Goal: Task Accomplishment & Management: Manage account settings

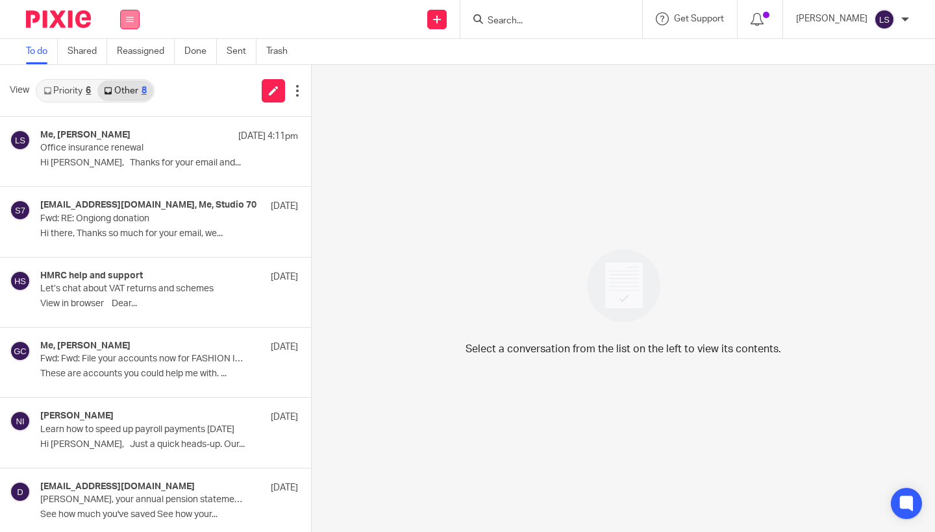
click at [132, 10] on button at bounding box center [129, 19] width 19 height 19
click at [129, 81] on link "Email" at bounding box center [123, 79] width 23 height 9
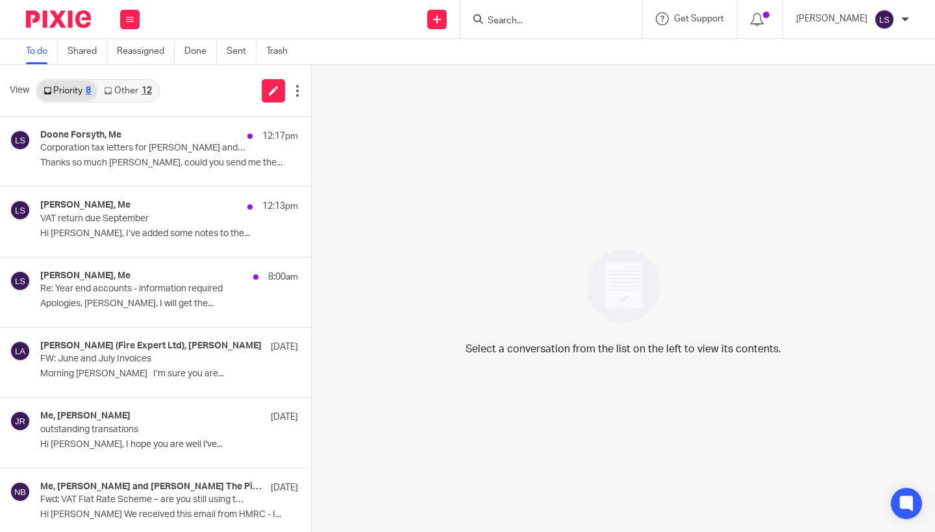
click at [138, 90] on link "Other 12" at bounding box center [127, 91] width 60 height 21
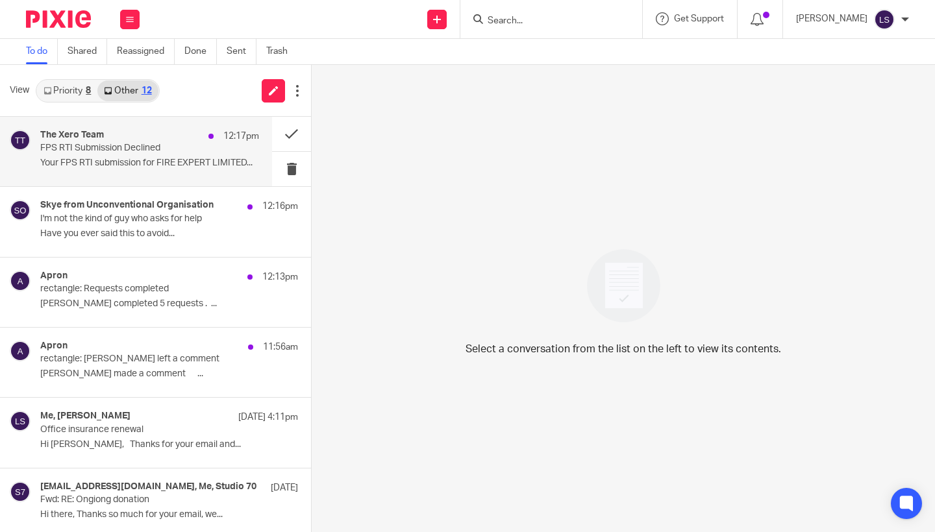
click at [121, 148] on p "FPS RTI Submission Declined" at bounding box center [127, 148] width 175 height 11
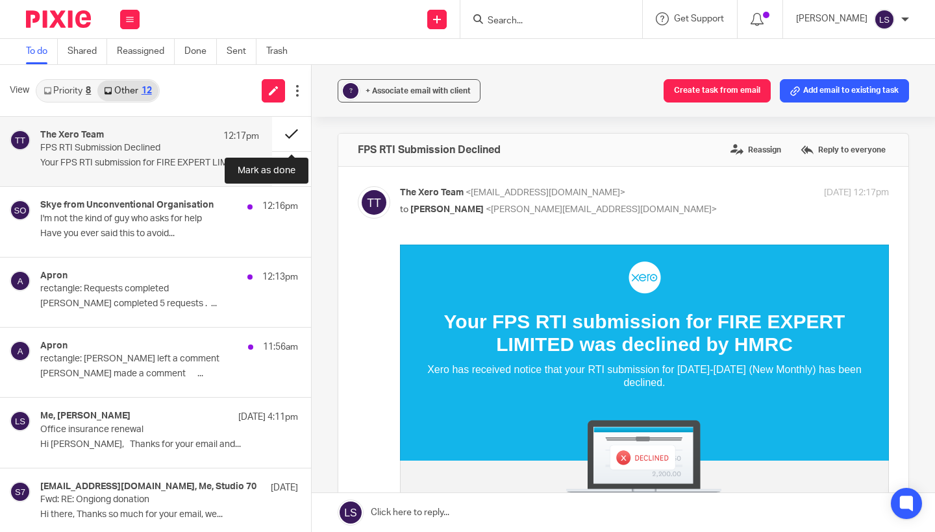
click at [288, 128] on button at bounding box center [291, 134] width 39 height 34
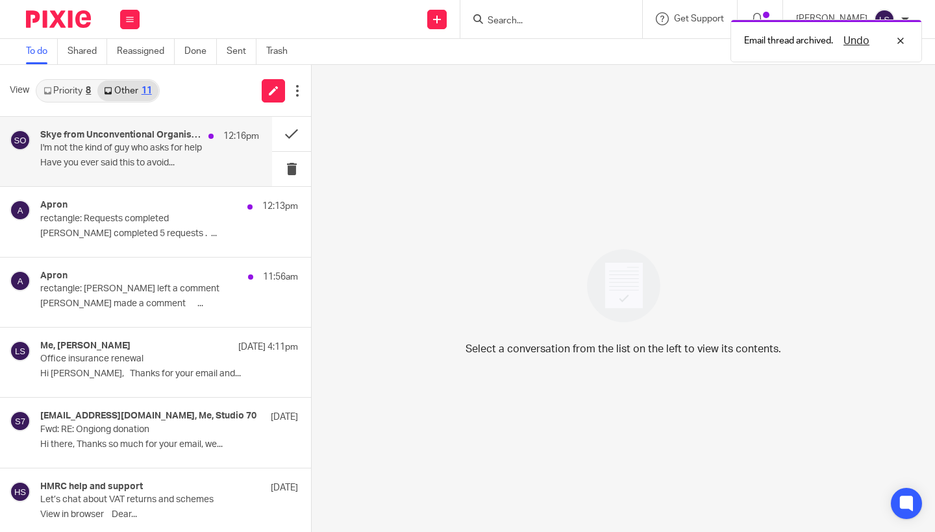
click at [180, 153] on p "I'm not the kind of guy who asks for help" at bounding box center [127, 148] width 175 height 11
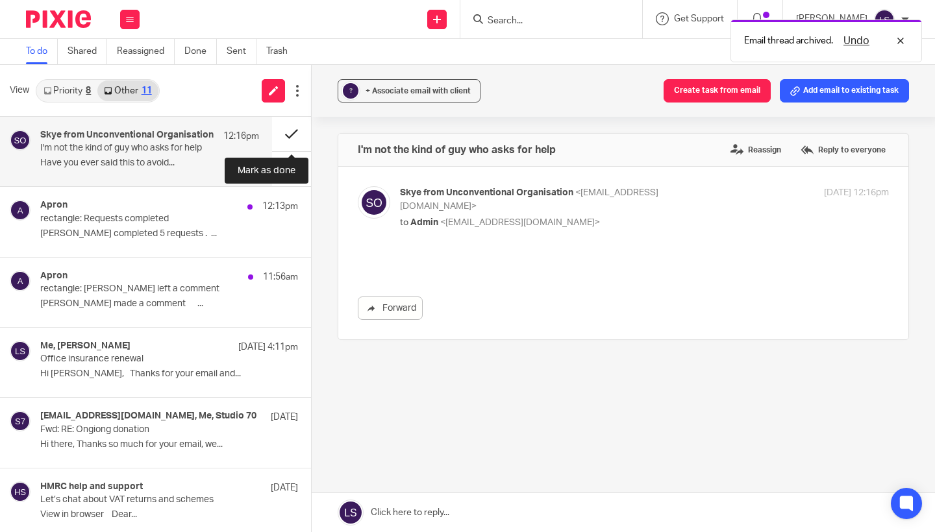
click at [284, 135] on button at bounding box center [291, 134] width 39 height 34
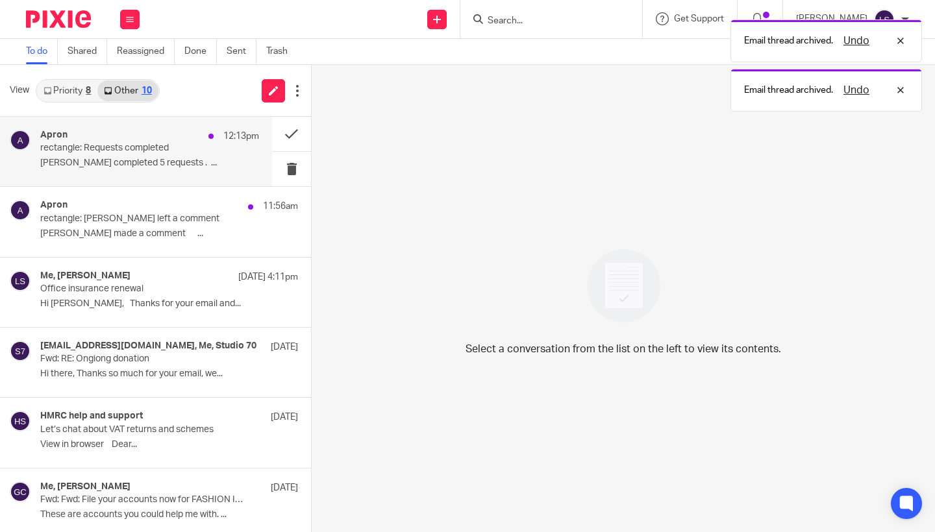
click at [157, 148] on p "rectangle: Requests completed" at bounding box center [127, 148] width 175 height 11
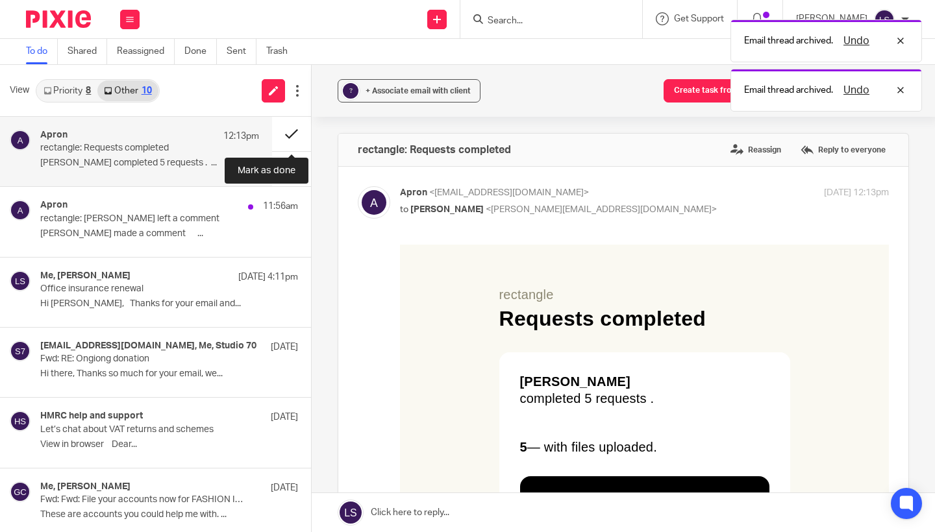
click at [297, 136] on button at bounding box center [291, 134] width 39 height 34
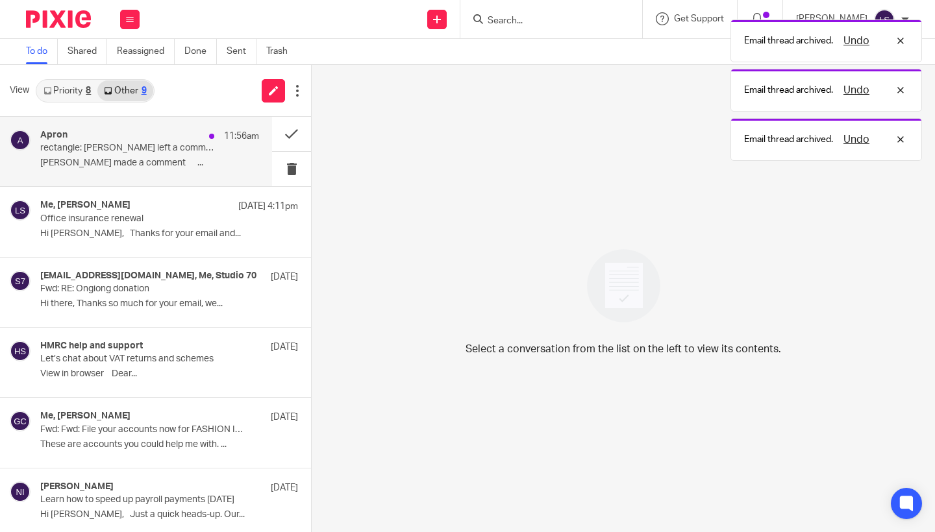
click at [152, 141] on div "Apron 11:56am" at bounding box center [149, 136] width 219 height 13
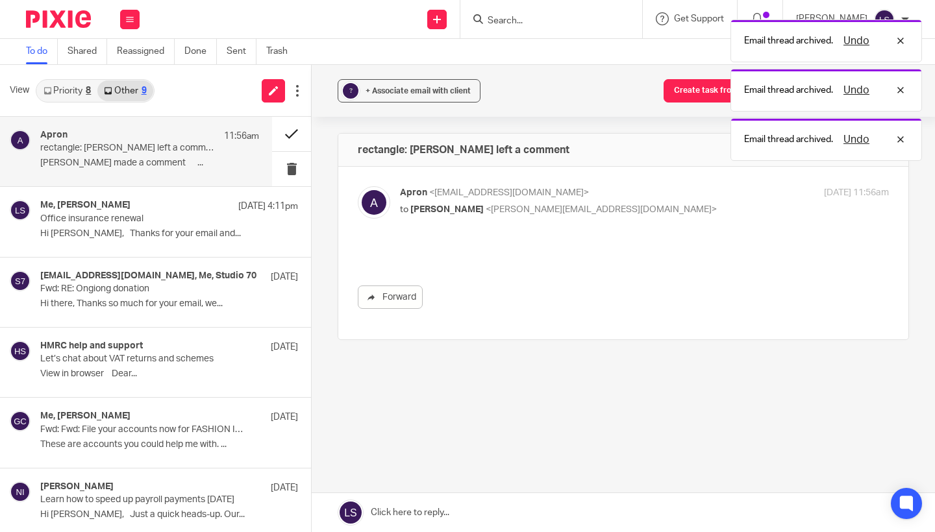
click at [284, 135] on button at bounding box center [291, 134] width 39 height 34
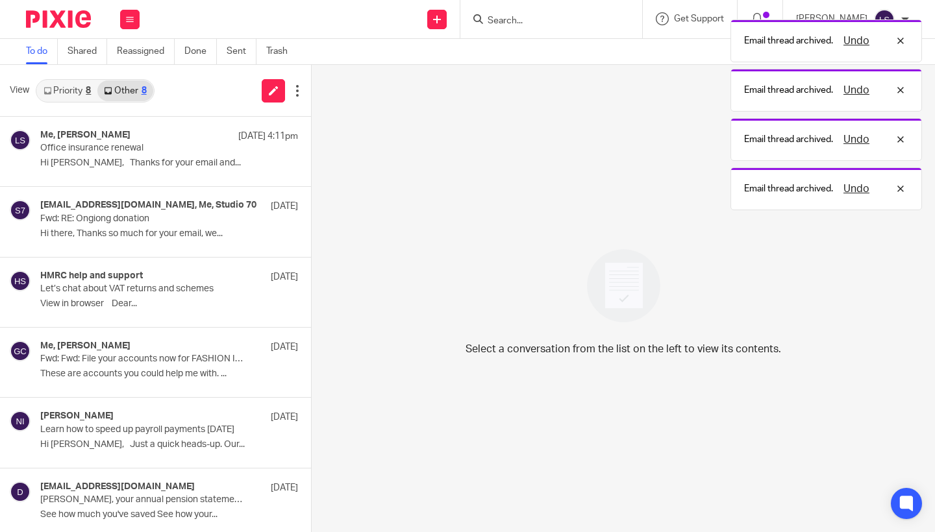
click at [74, 94] on link "Priority 8" at bounding box center [67, 91] width 60 height 21
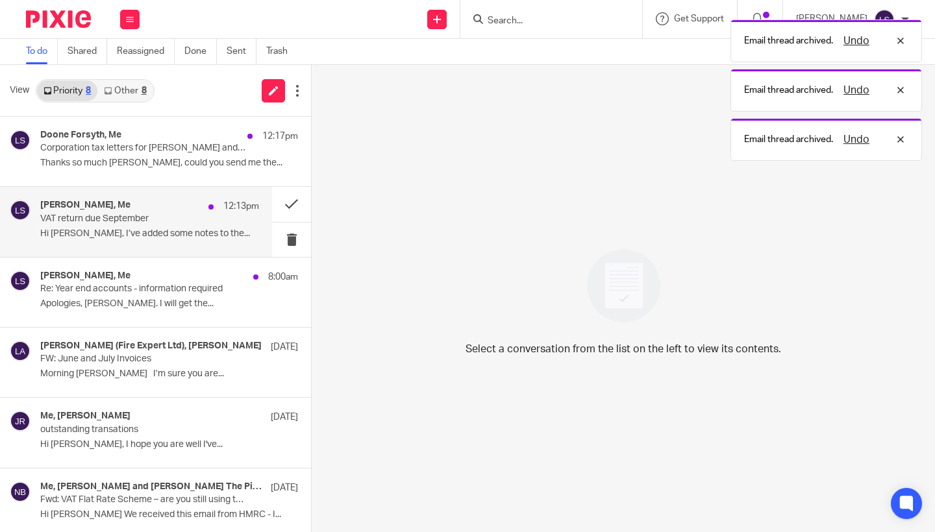
click at [119, 210] on div "Daniel Powers, Me 12:13pm" at bounding box center [149, 206] width 219 height 13
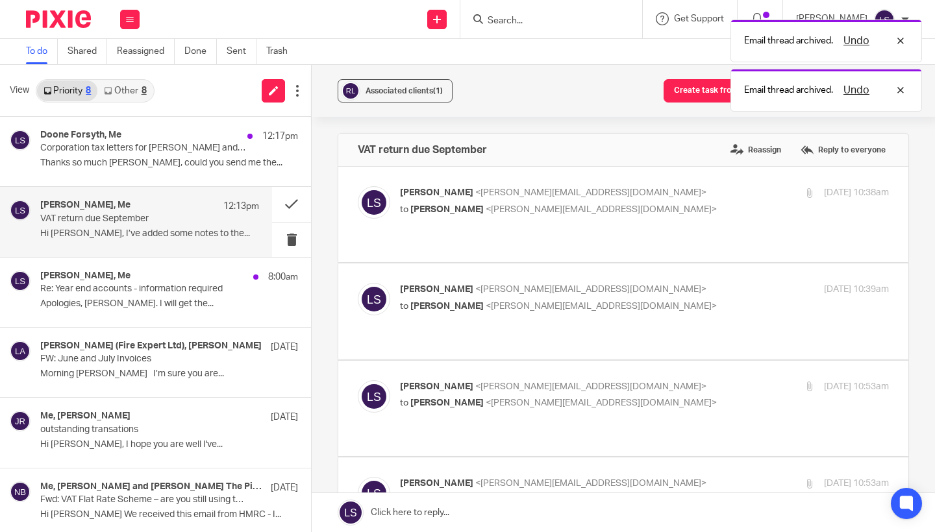
click at [922, 326] on div "Associated clients (1) Create task from email Add email to existing task VAT re…" at bounding box center [623, 298] width 623 height 467
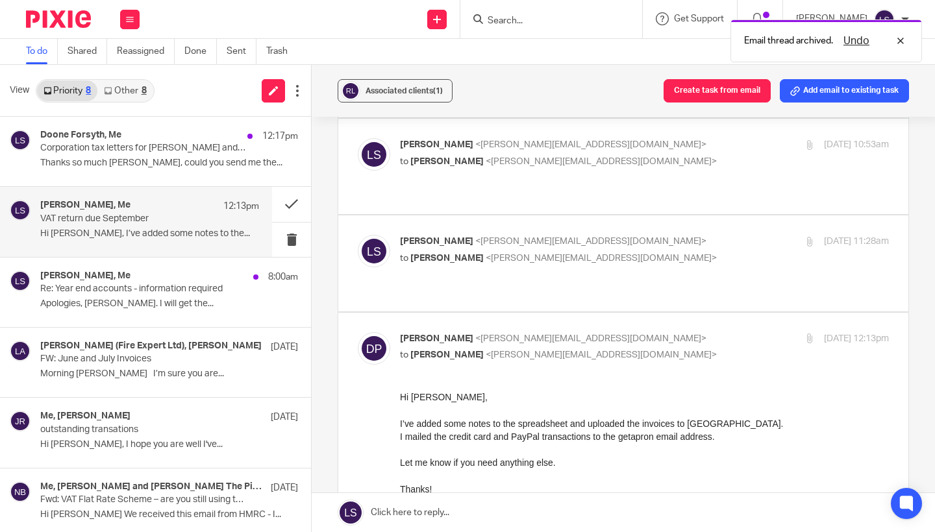
click at [634, 332] on p "Daniel Powers <dan@rectangle.design>" at bounding box center [563, 339] width 326 height 14
checkbox input "false"
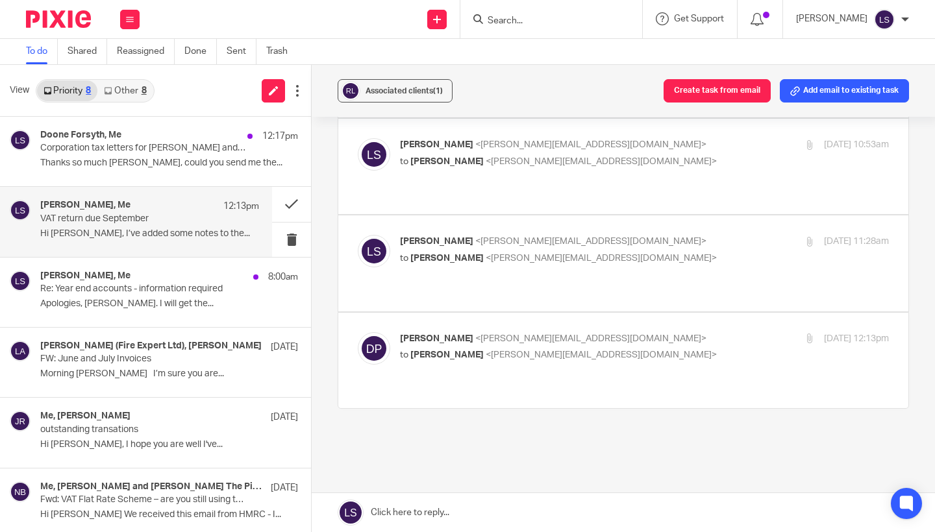
scroll to position [288, 0]
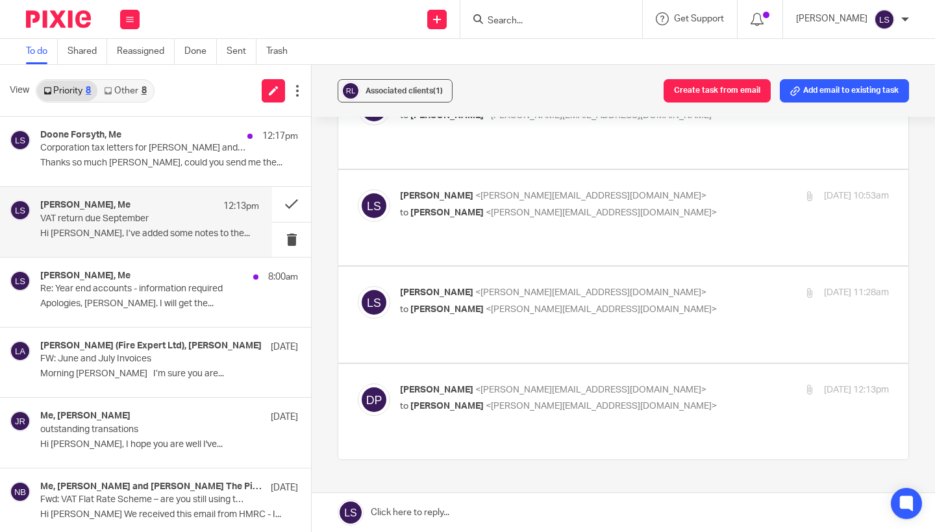
click at [516, 506] on link at bounding box center [623, 512] width 623 height 39
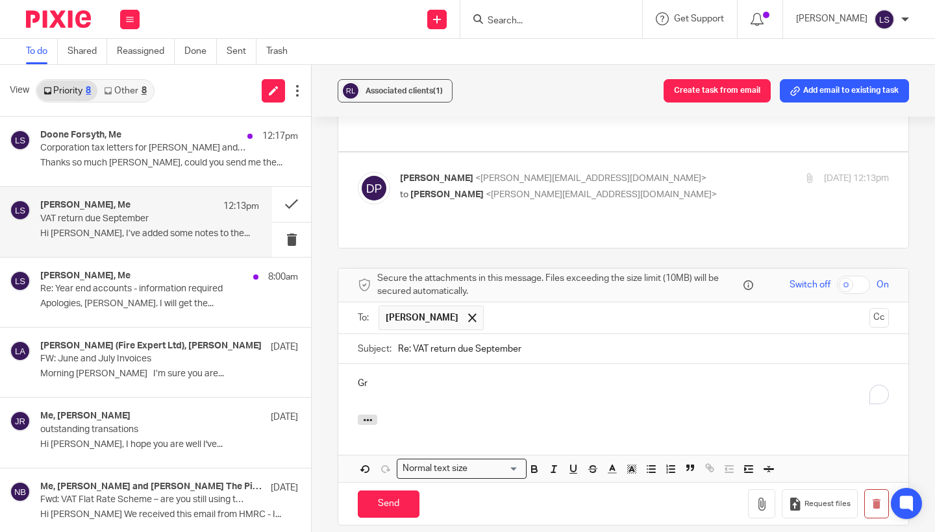
scroll to position [0, 0]
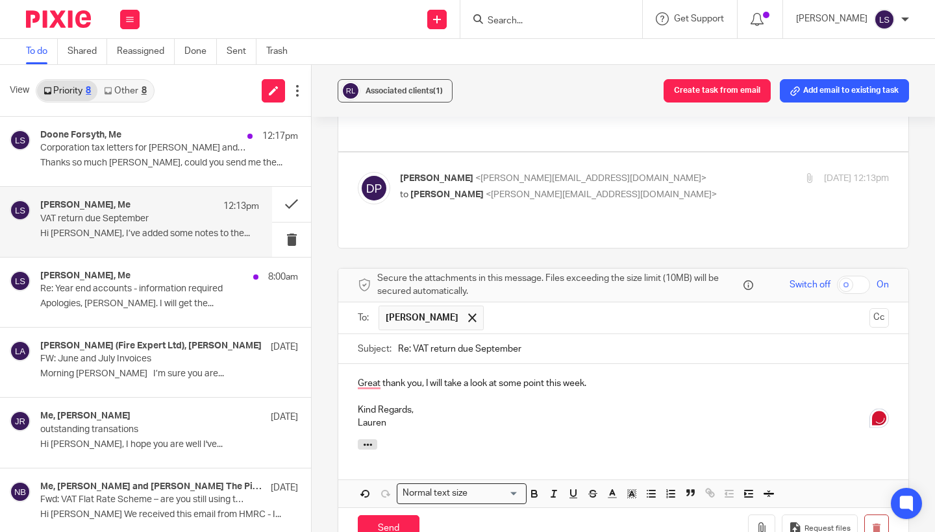
click at [368, 377] on p "Great thank you, I will take a look at some point this week." at bounding box center [623, 383] width 531 height 13
click at [395, 516] on input "Send" at bounding box center [389, 530] width 62 height 28
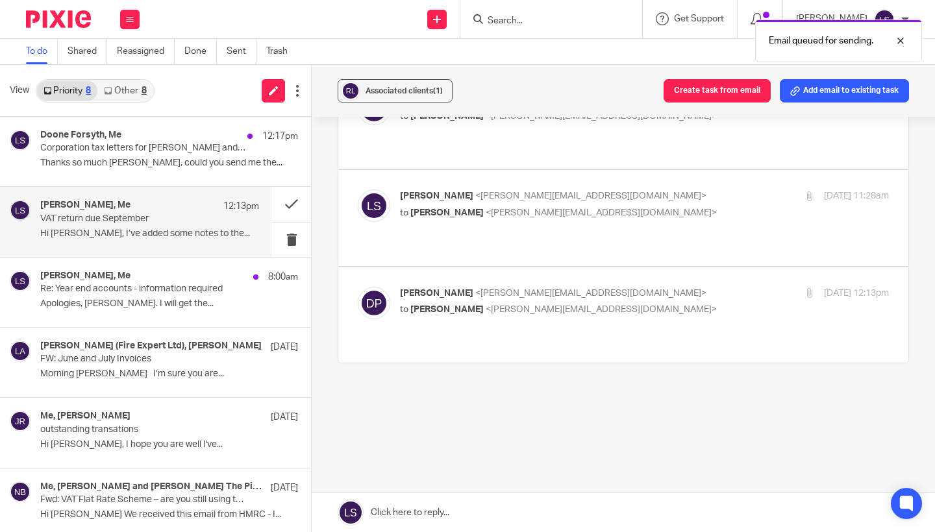
scroll to position [288, 0]
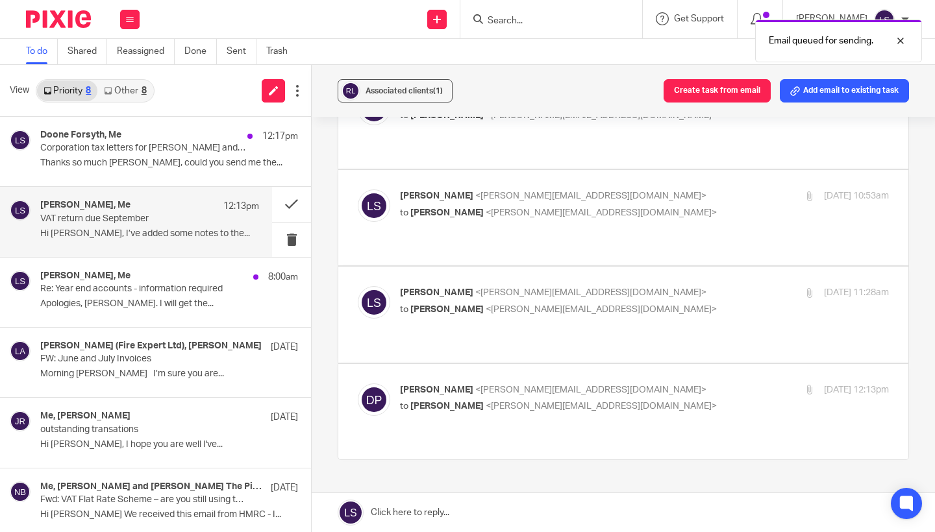
click at [923, 277] on div "Associated clients (1) Create task from email Add email to existing task VAT re…" at bounding box center [623, 298] width 623 height 467
click at [698, 400] on p "to Lauren Simmons <lauren@fearlessfinancials.co.uk>" at bounding box center [563, 407] width 326 height 14
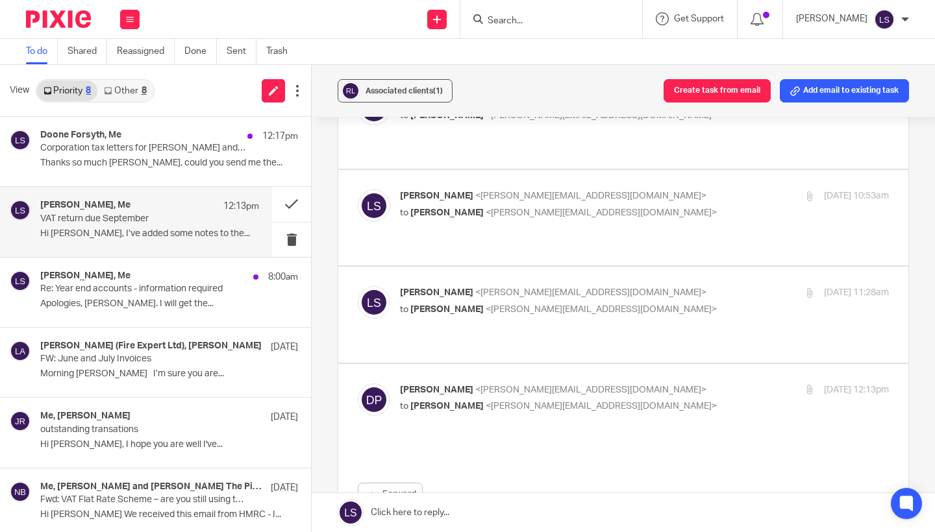
scroll to position [0, 0]
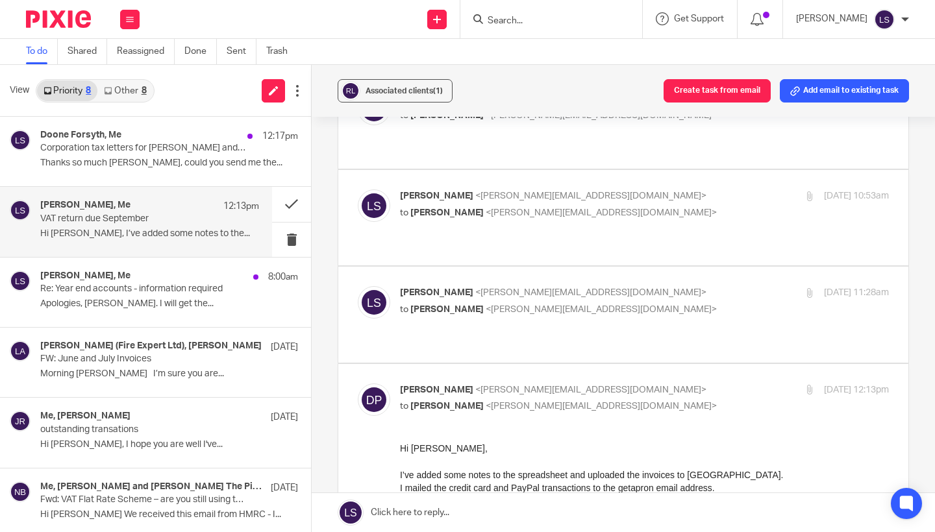
click at [698, 400] on p "to Lauren Simmons <lauren@fearlessfinancials.co.uk>" at bounding box center [563, 407] width 326 height 14
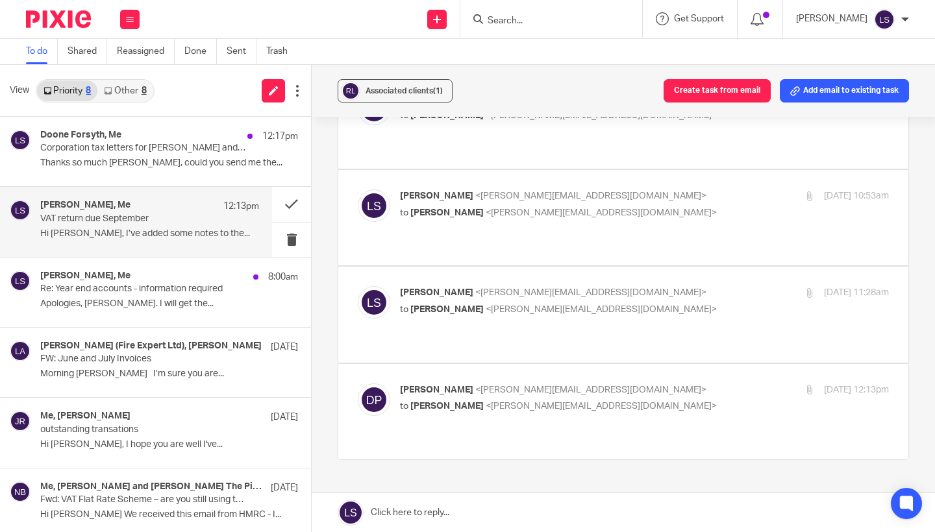
click at [693, 384] on p "Daniel Powers <dan@rectangle.design>" at bounding box center [563, 391] width 326 height 14
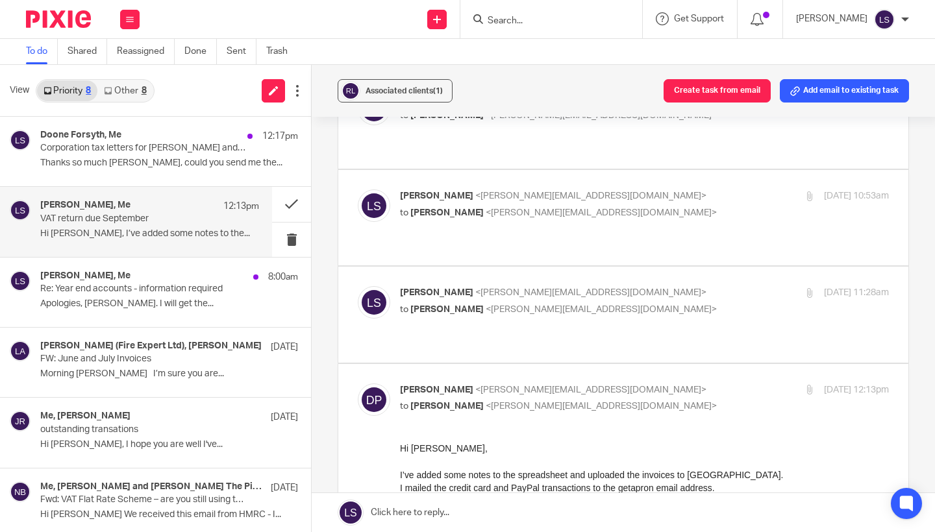
click at [693, 384] on p "Daniel Powers <dan@rectangle.design>" at bounding box center [563, 391] width 326 height 14
checkbox input "false"
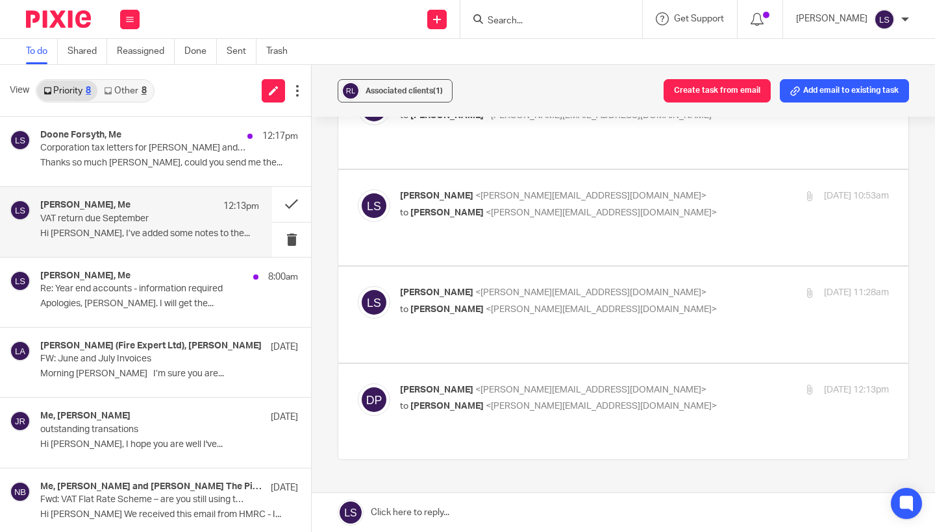
drag, startPoint x: 615, startPoint y: 436, endPoint x: 498, endPoint y: 373, distance: 132.8
click at [614, 436] on div "VAT return due September Reassign Reply to everyone Lauren Simmons <lauren@fear…" at bounding box center [623, 198] width 571 height 706
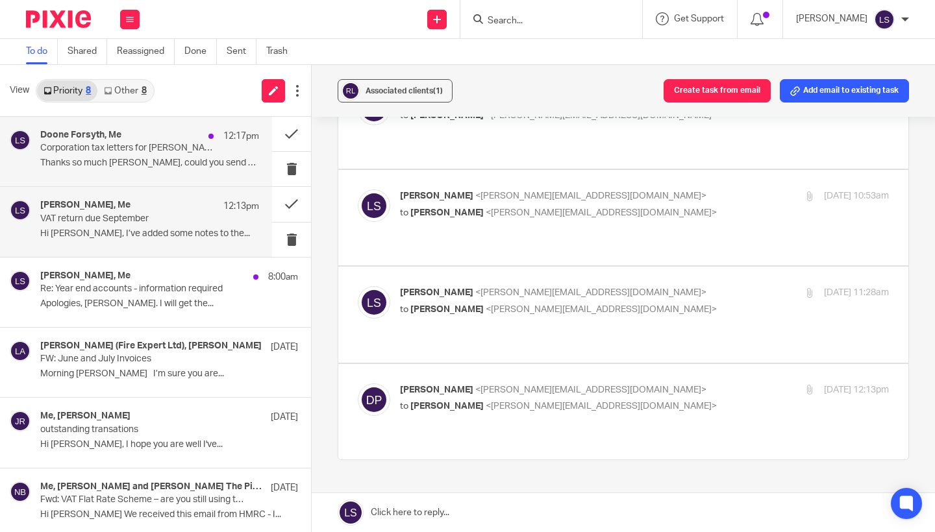
click at [175, 180] on div "Doone Forsyth, Me 12:17pm Corporation tax letters for Devilla and Laguna Thanks…" at bounding box center [136, 151] width 272 height 69
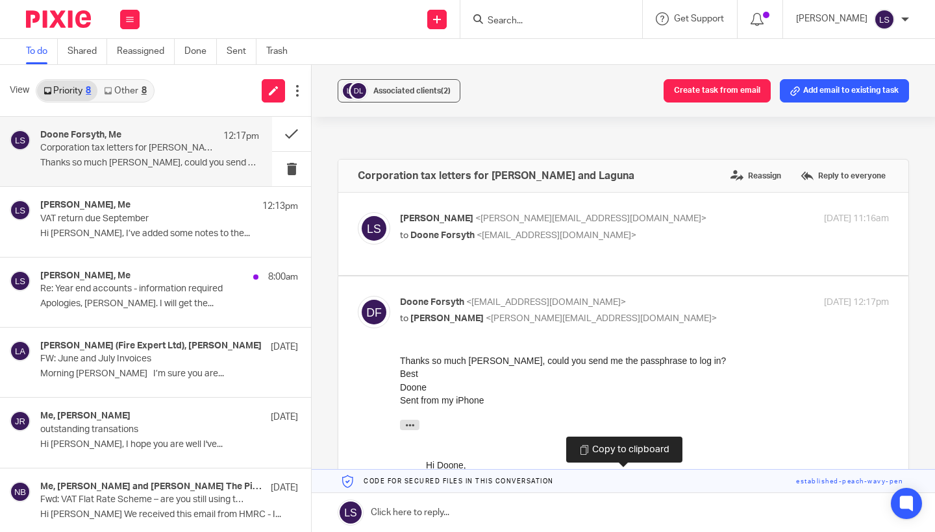
click at [845, 481] on link at bounding box center [623, 481] width 623 height 23
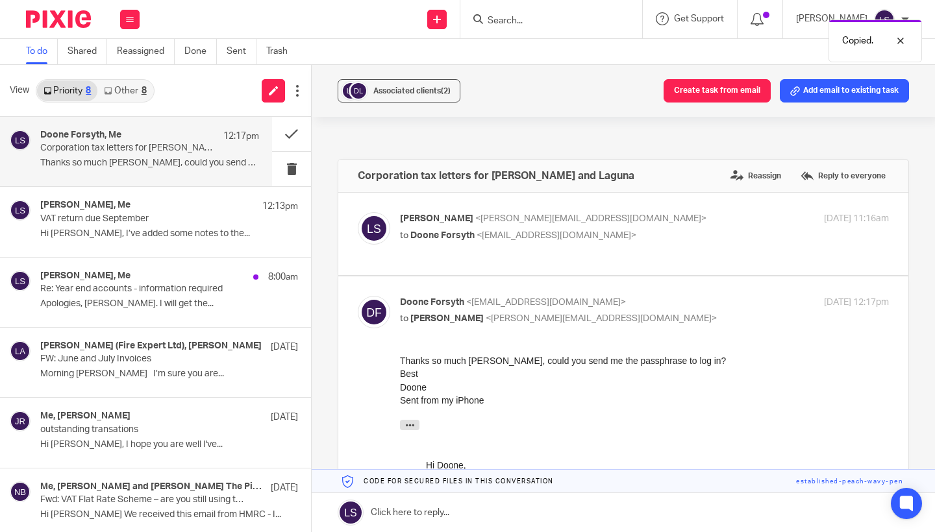
click at [647, 481] on link at bounding box center [623, 481] width 623 height 23
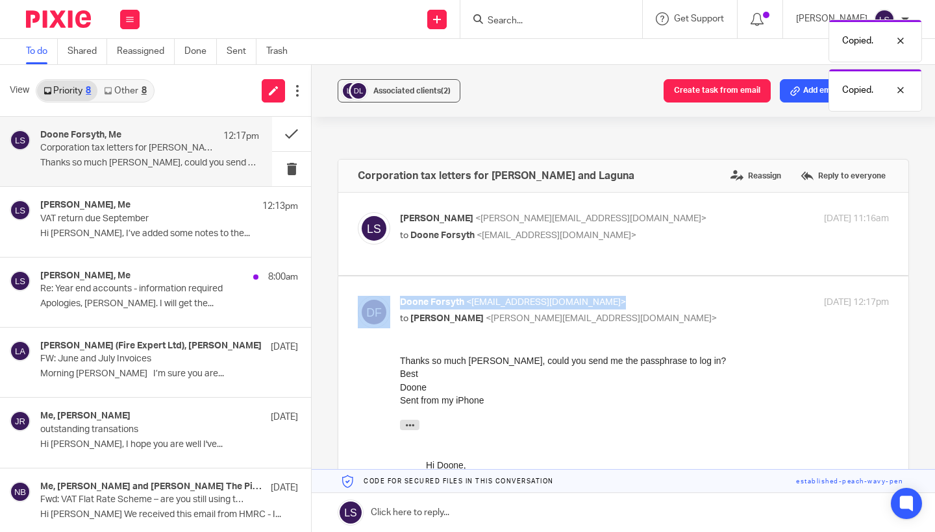
click at [358, 296] on input "checkbox" at bounding box center [357, 295] width 1 height 1
checkbox input "false"
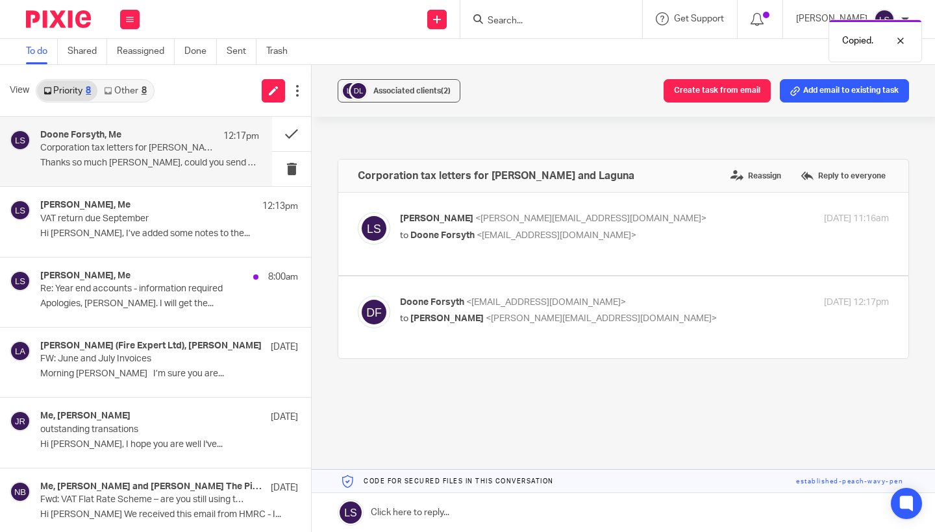
click at [484, 517] on link at bounding box center [623, 512] width 623 height 39
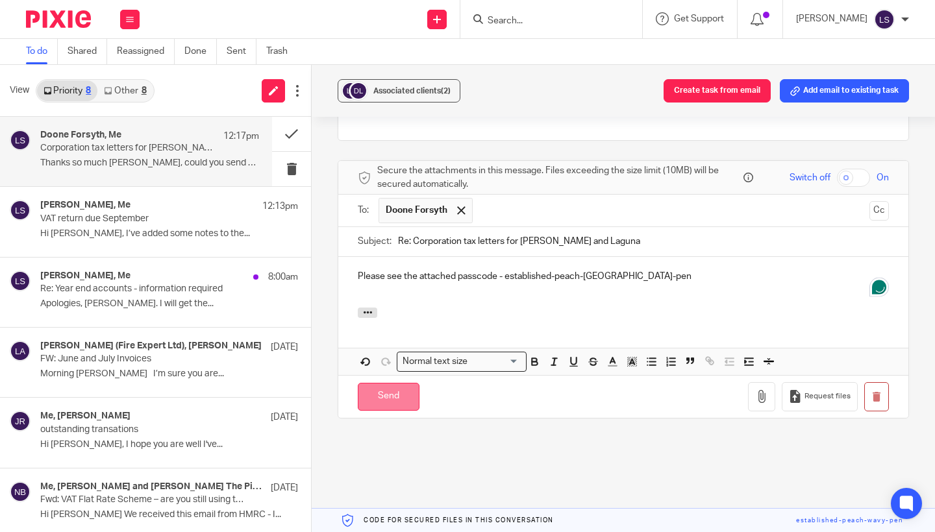
click at [381, 400] on input "Send" at bounding box center [389, 397] width 62 height 28
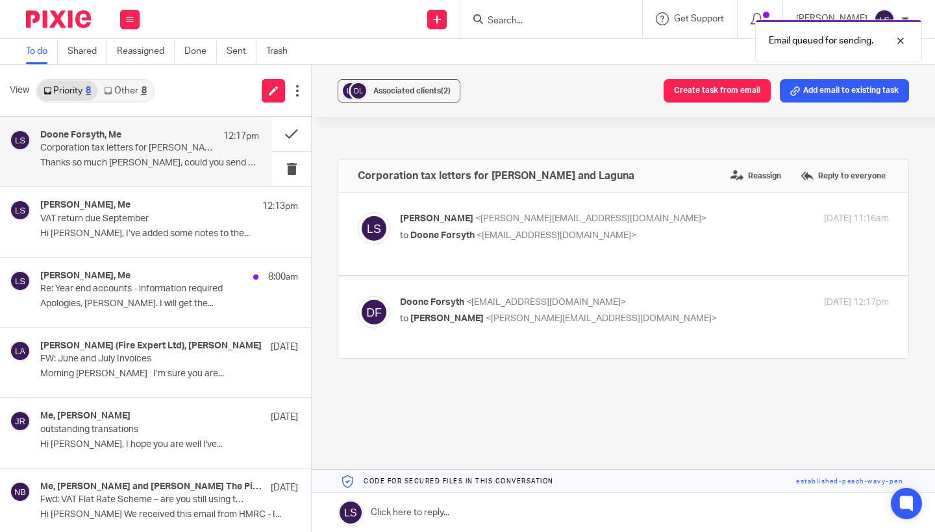
scroll to position [6, 0]
click at [296, 135] on button at bounding box center [291, 134] width 39 height 34
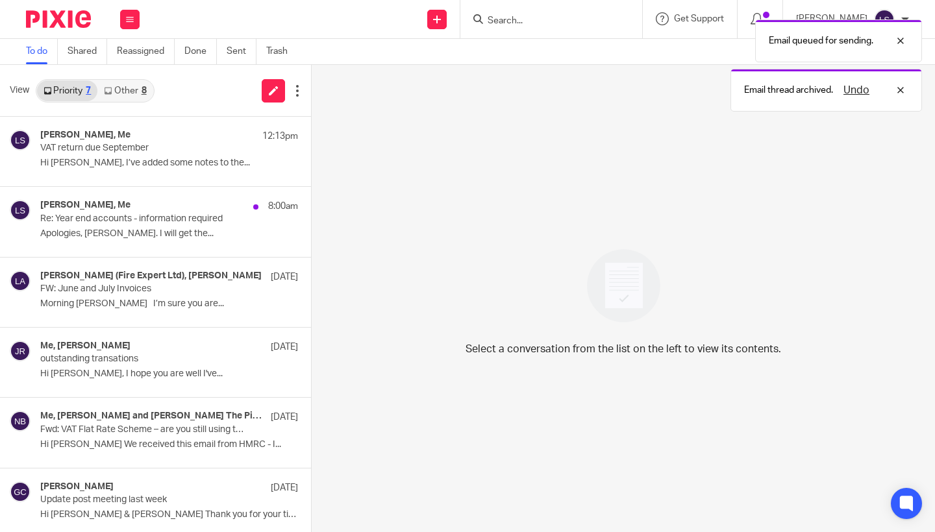
click at [143, 93] on div "8" at bounding box center [144, 90] width 5 height 9
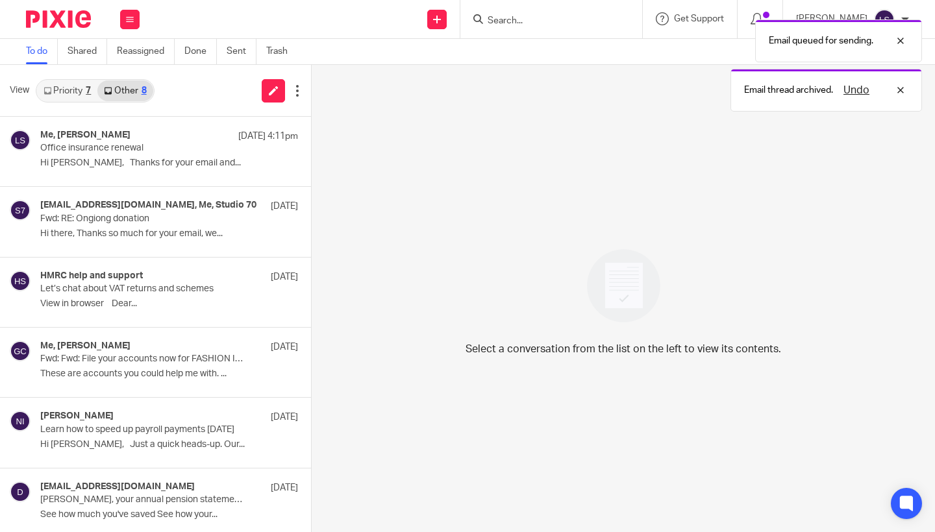
click at [88, 92] on div "7" at bounding box center [88, 90] width 5 height 9
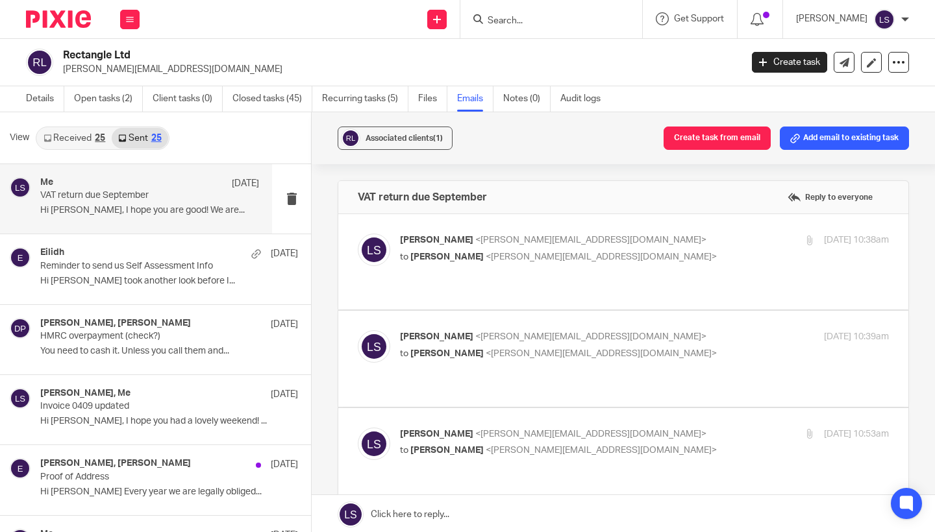
scroll to position [330, 0]
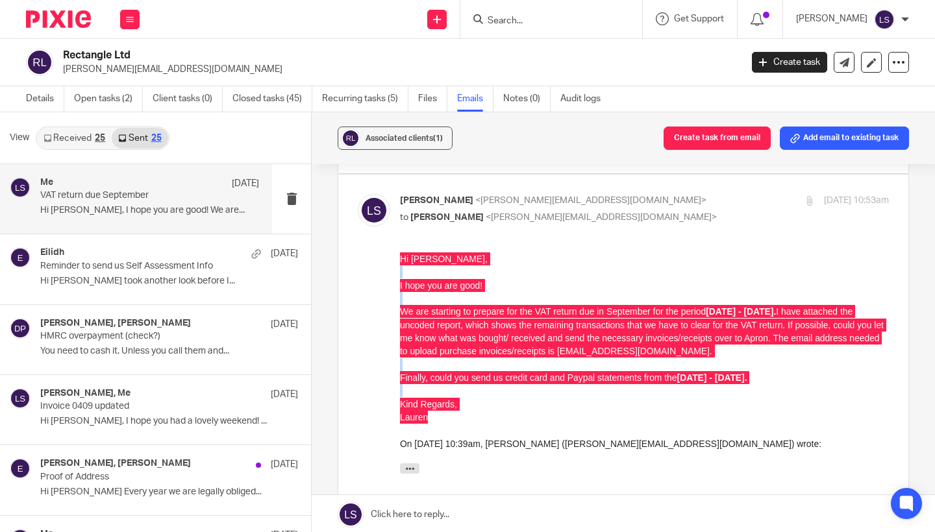
click at [58, 9] on div at bounding box center [53, 19] width 107 height 38
click at [77, 25] on img at bounding box center [58, 19] width 65 height 18
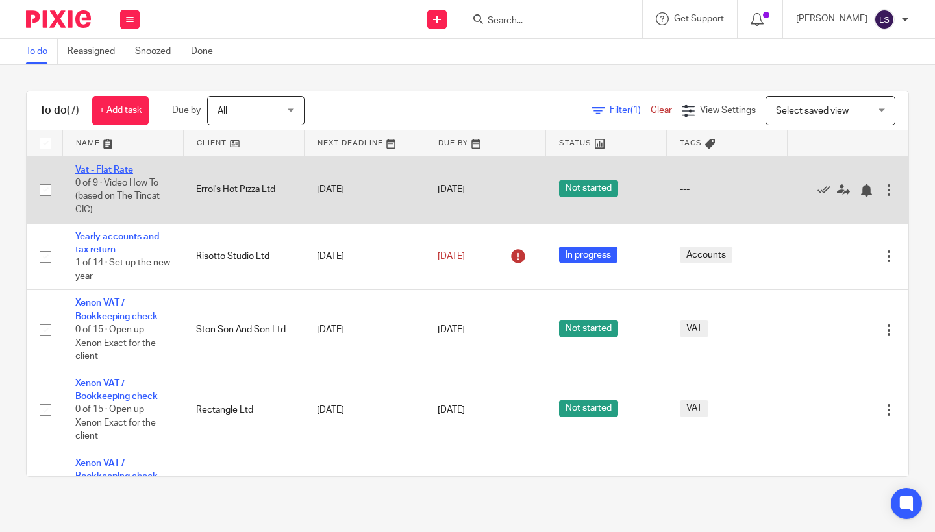
click at [123, 169] on link "Vat - Flat Rate" at bounding box center [104, 170] width 58 height 9
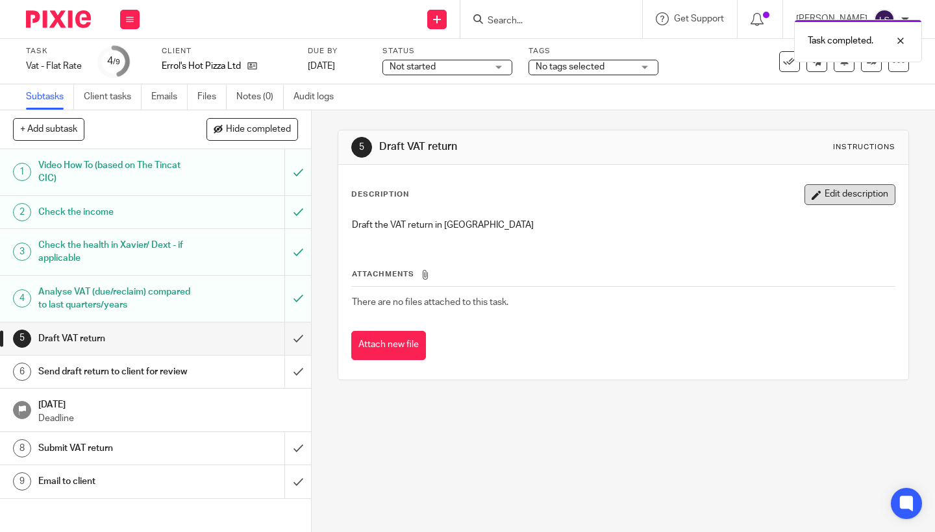
click at [818, 197] on icon "button" at bounding box center [817, 195] width 10 height 10
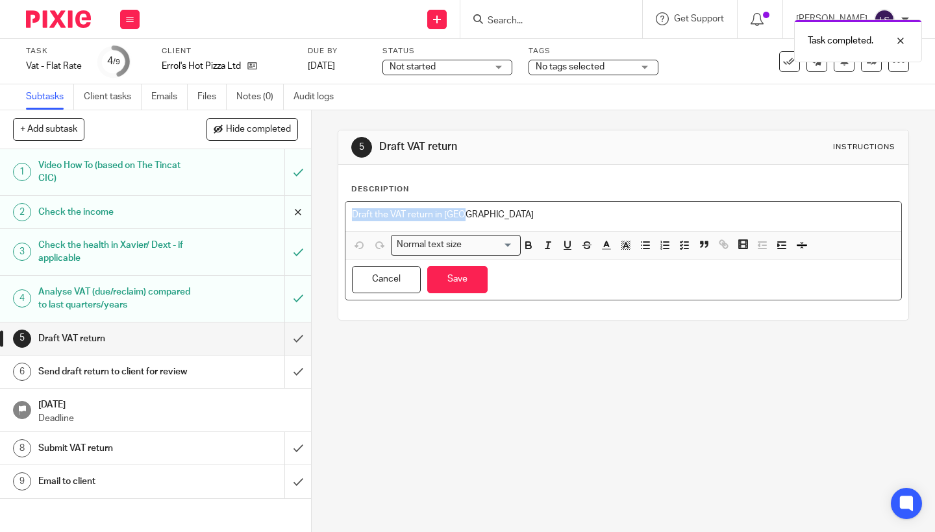
drag, startPoint x: 526, startPoint y: 212, endPoint x: 301, endPoint y: 212, distance: 224.6
click at [301, 212] on div "+ Add subtask Hide completed Cancel + Add 1 Video How To (based on The Tincat C…" at bounding box center [467, 321] width 935 height 422
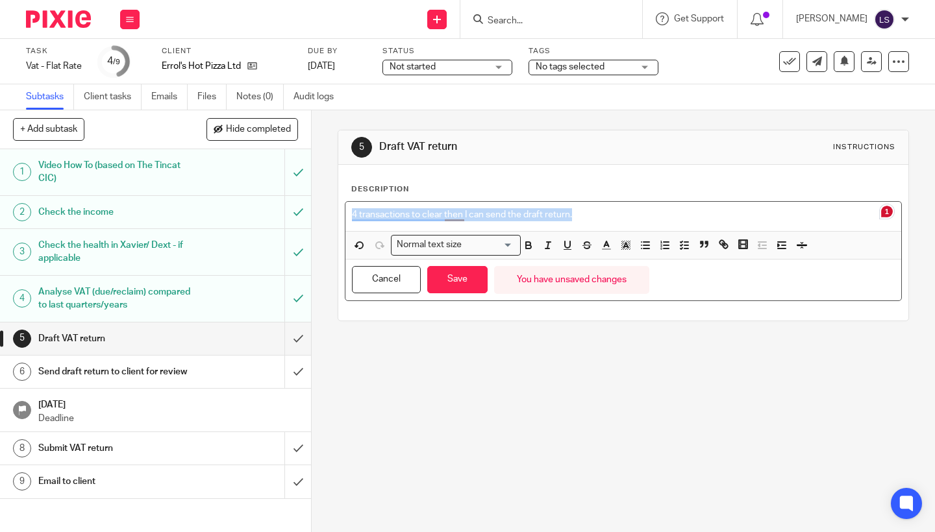
drag, startPoint x: 519, startPoint y: 212, endPoint x: 330, endPoint y: 210, distance: 189.6
click at [330, 210] on div "5 Draft VAT return Instructions Description 4 transactions to clear then I can …" at bounding box center [623, 321] width 623 height 422
click at [527, 243] on icon "button" at bounding box center [528, 243] width 5 height 3
click at [647, 249] on line "button" at bounding box center [646, 249] width 6 height 0
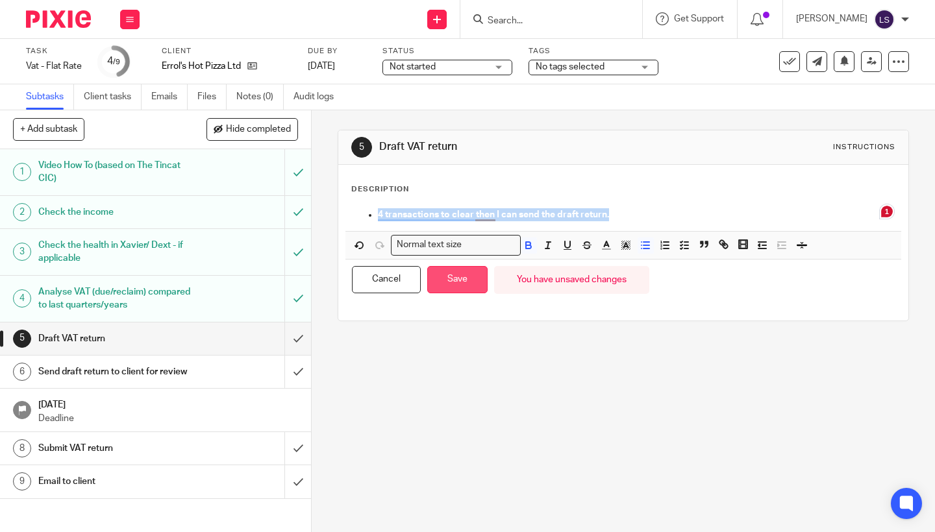
click at [460, 281] on button "Save" at bounding box center [457, 280] width 60 height 28
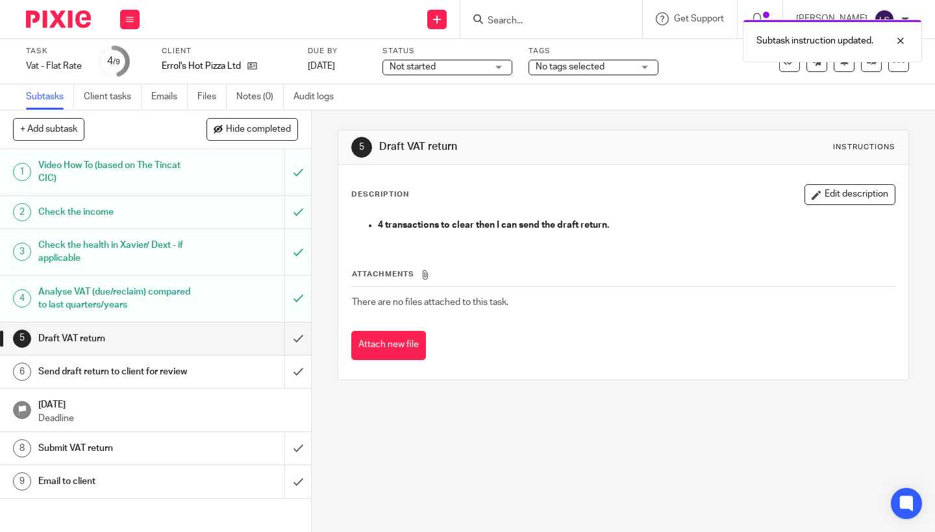
click at [462, 69] on span "Not started" at bounding box center [438, 67] width 97 height 14
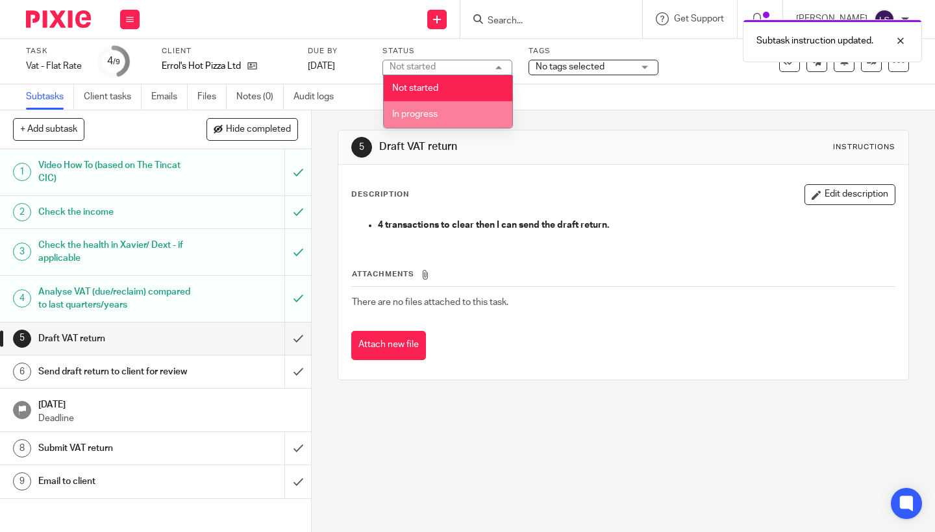
click at [439, 117] on li "In progress" at bounding box center [448, 114] width 129 height 27
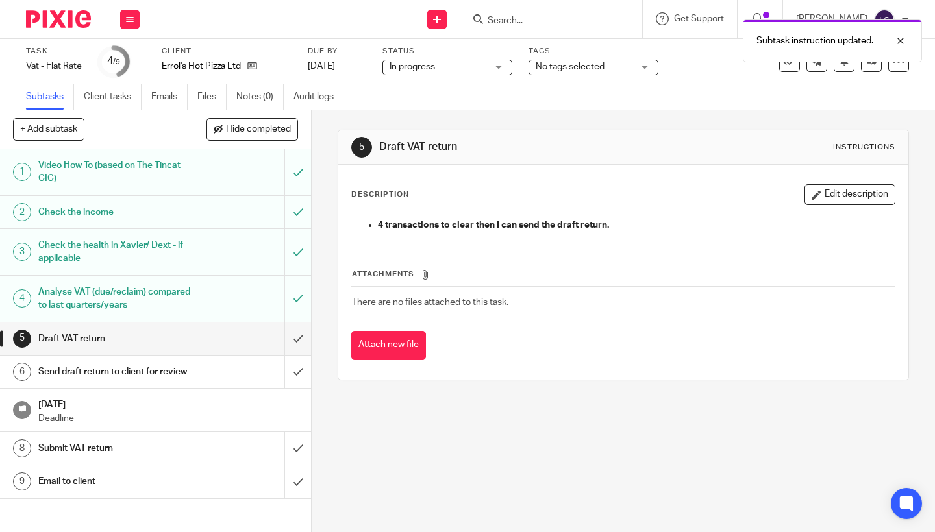
click at [596, 66] on span "No tags selected" at bounding box center [570, 66] width 69 height 9
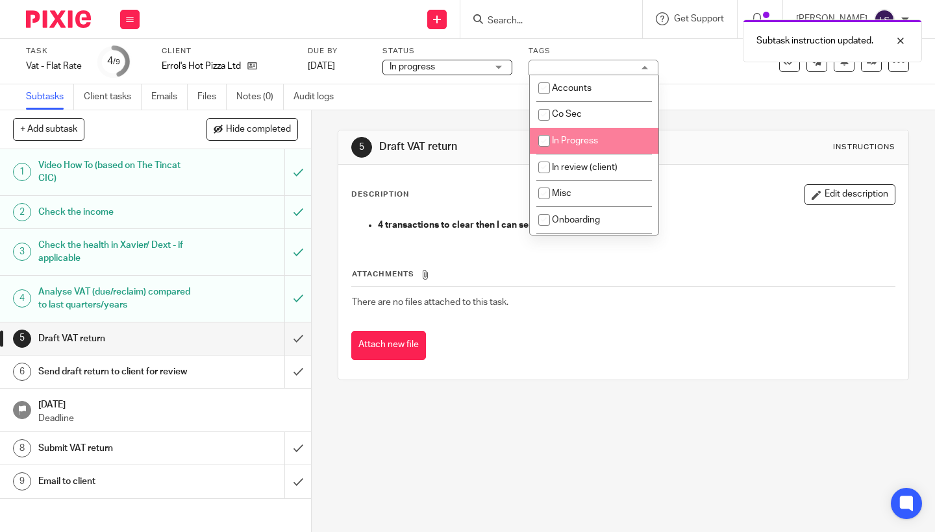
click at [584, 142] on span "In Progress" at bounding box center [575, 140] width 46 height 9
checkbox input "true"
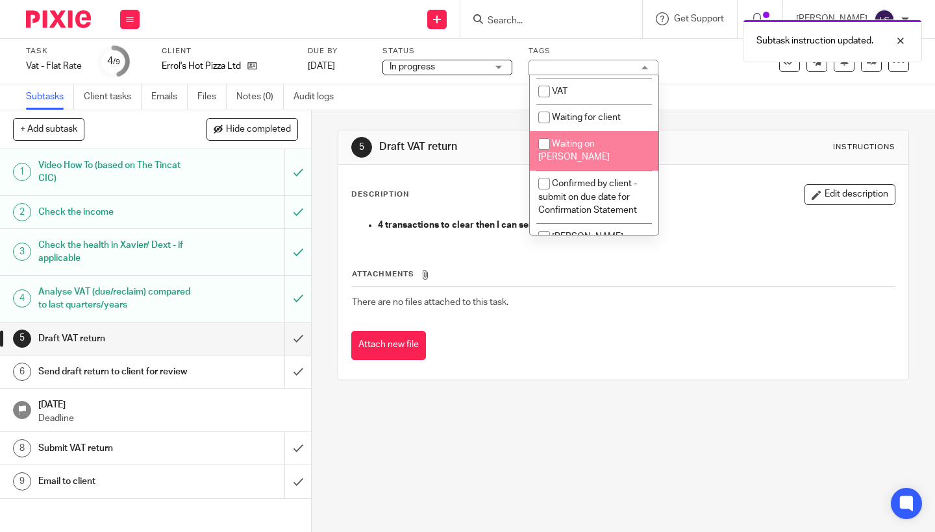
scroll to position [315, 0]
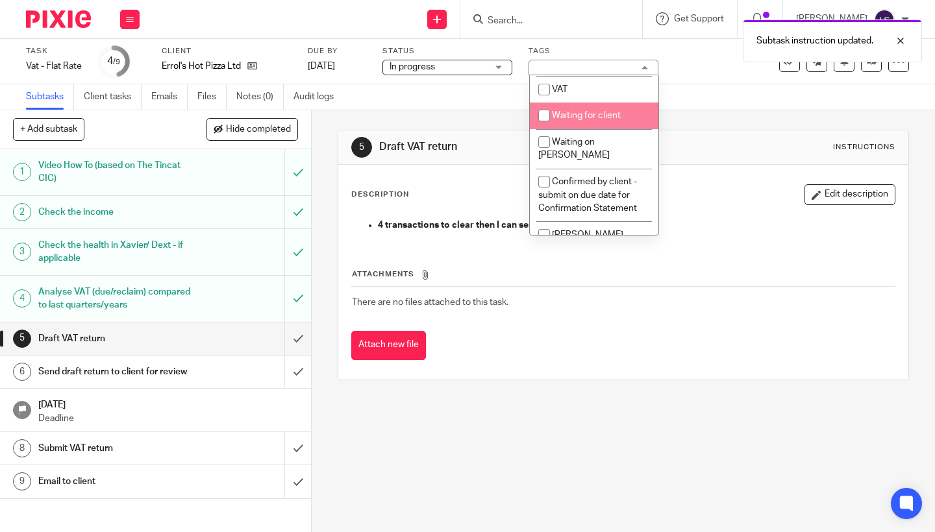
click at [606, 120] on span "Waiting for client" at bounding box center [586, 115] width 69 height 9
checkbox input "true"
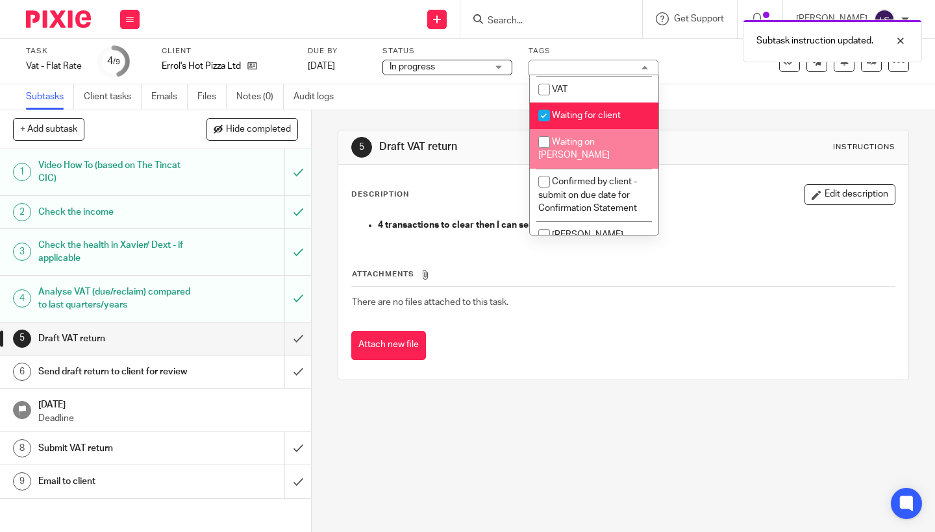
click at [606, 142] on li "Waiting on Gillian" at bounding box center [594, 149] width 129 height 40
checkbox input "true"
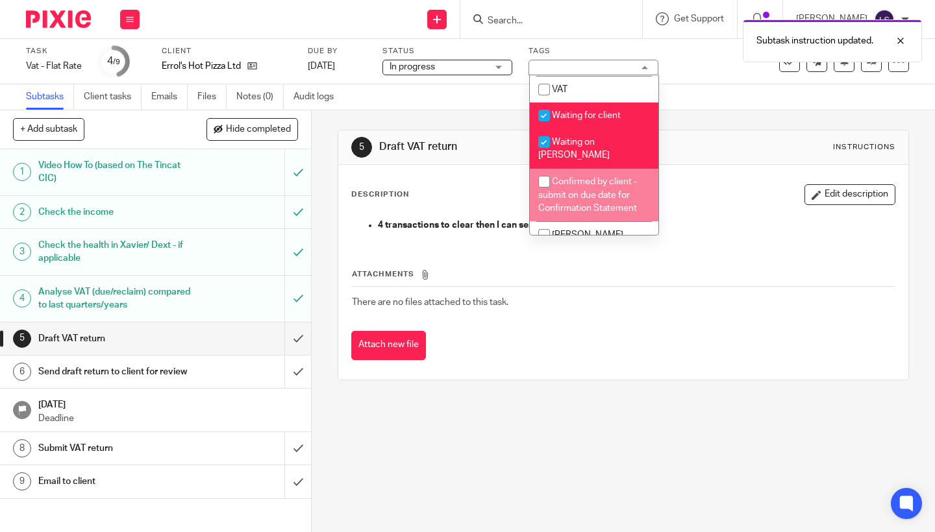
click at [582, 280] on th "Attachments" at bounding box center [623, 277] width 544 height 19
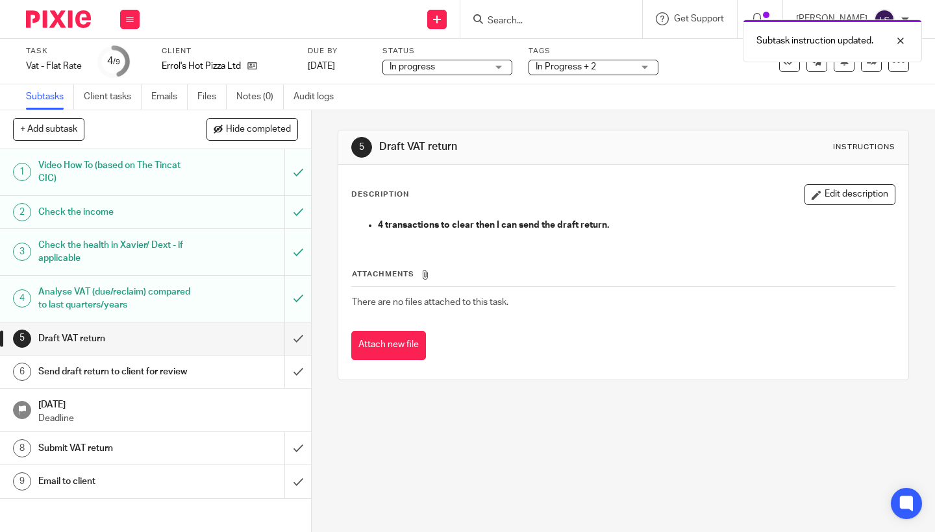
click at [578, 75] on div "In Progress + 2" at bounding box center [594, 68] width 130 height 16
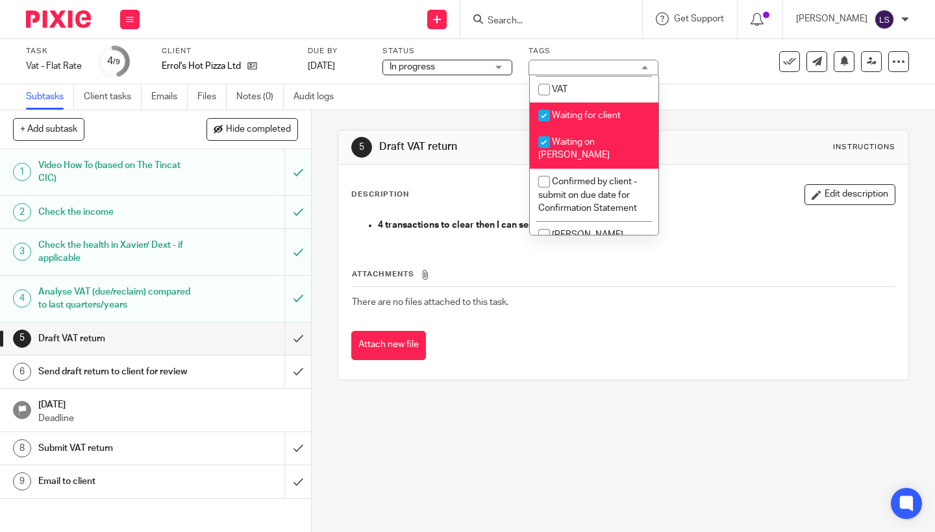
click at [578, 99] on li "VAT" at bounding box center [594, 89] width 129 height 27
checkbox input "true"
click at [576, 294] on td "There are no files attached to this task." at bounding box center [623, 302] width 544 height 31
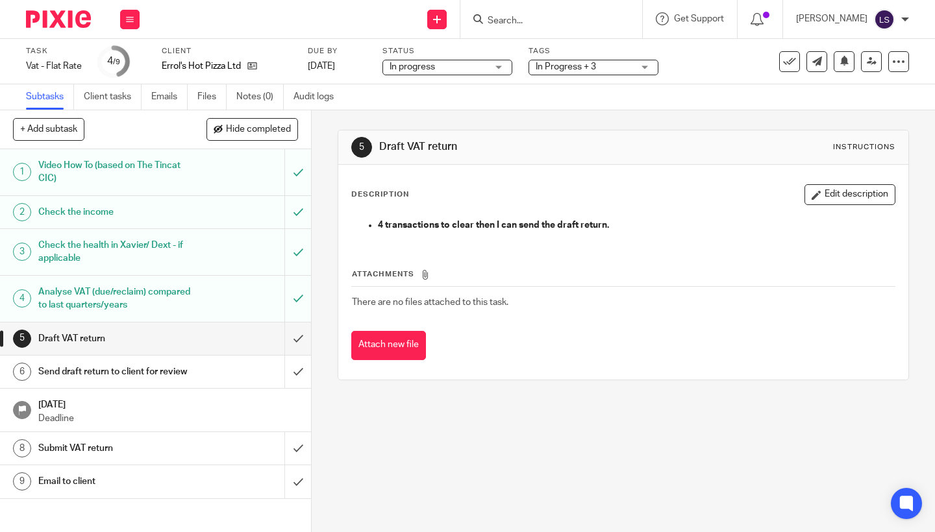
click at [63, 19] on img at bounding box center [58, 19] width 65 height 18
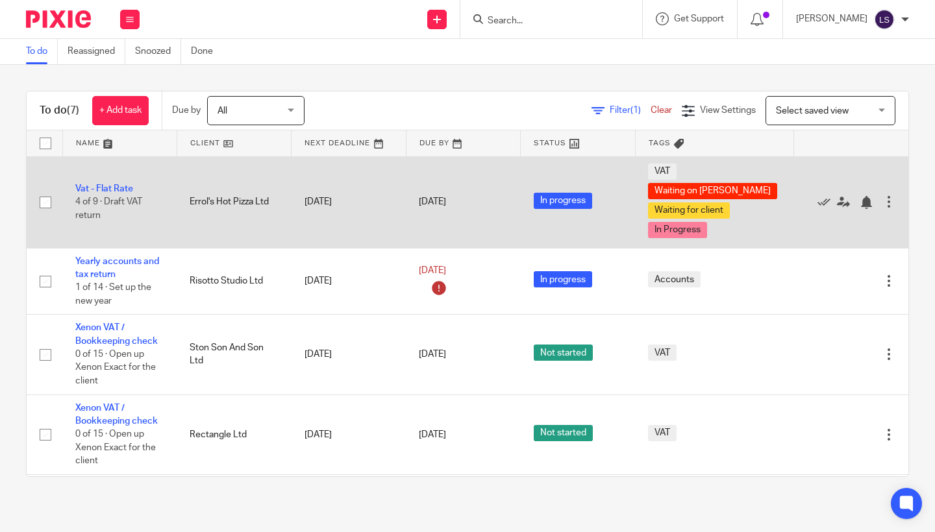
click at [291, 226] on td "Errol's Hot Pizza Ltd" at bounding box center [234, 202] width 114 height 92
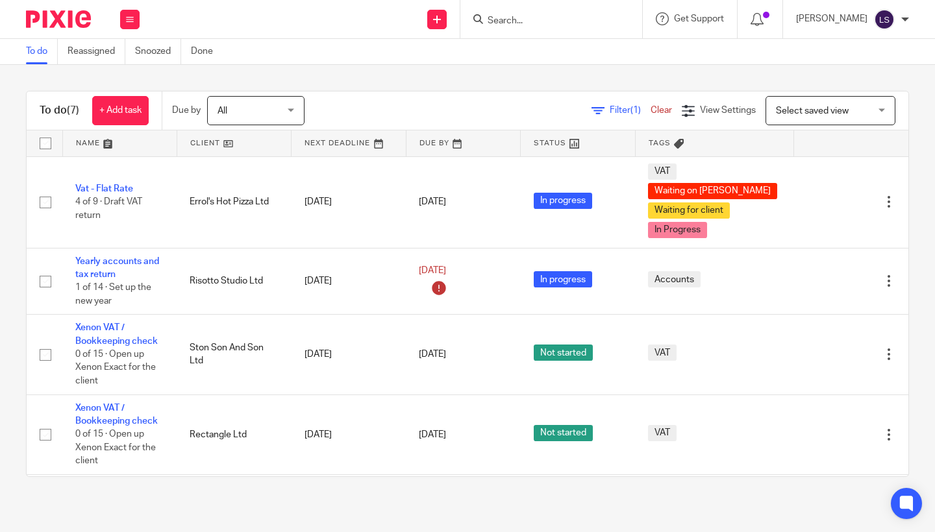
click at [75, 10] on div at bounding box center [53, 19] width 107 height 38
click at [132, 21] on icon at bounding box center [130, 20] width 8 height 8
click at [125, 82] on link "Email" at bounding box center [122, 79] width 21 height 9
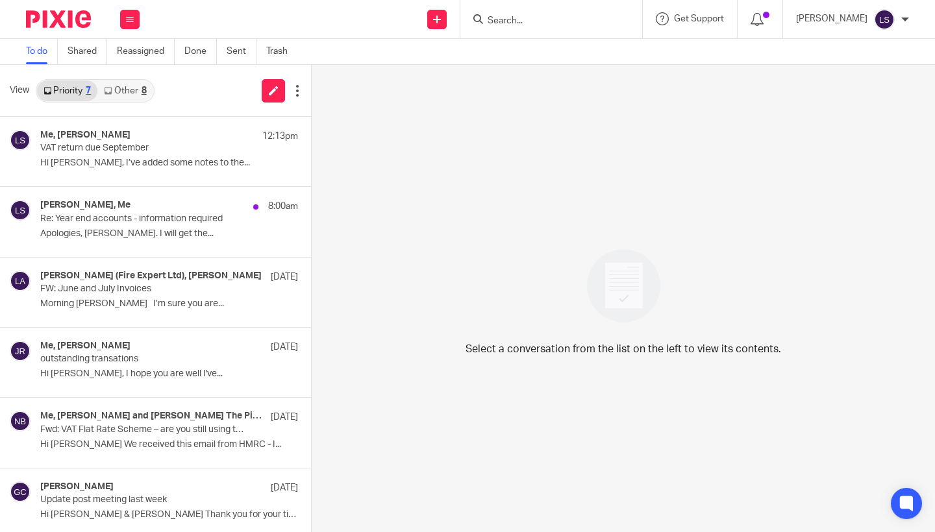
click at [135, 92] on link "Other 8" at bounding box center [124, 91] width 55 height 21
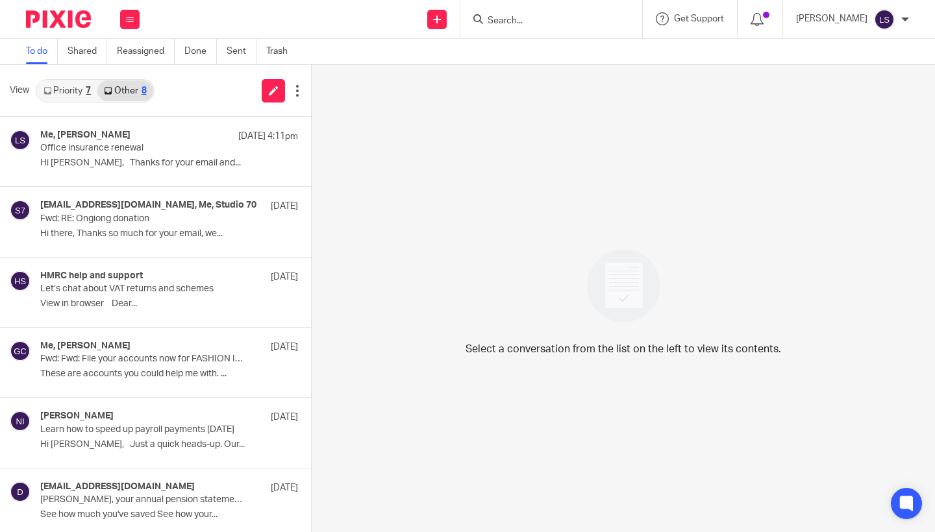
click at [71, 92] on link "Priority 7" at bounding box center [67, 91] width 60 height 21
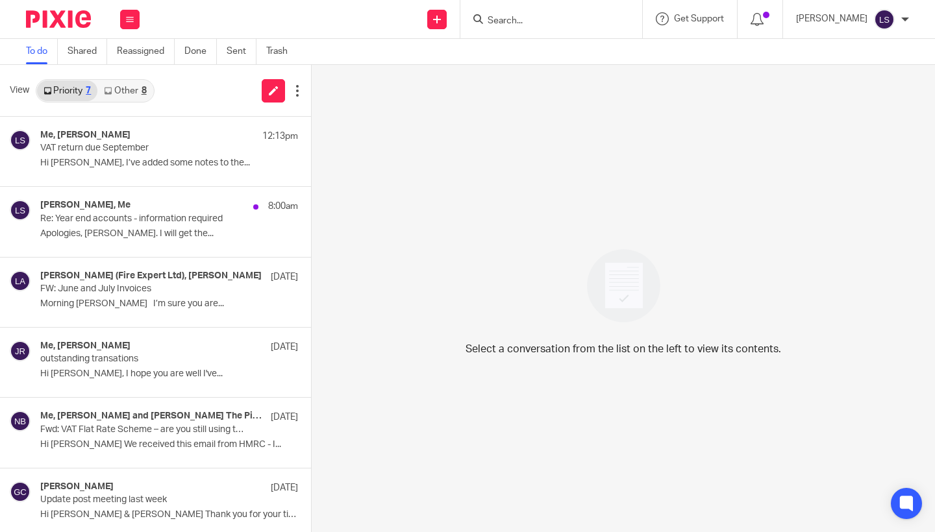
click at [112, 95] on link "Other 8" at bounding box center [124, 91] width 55 height 21
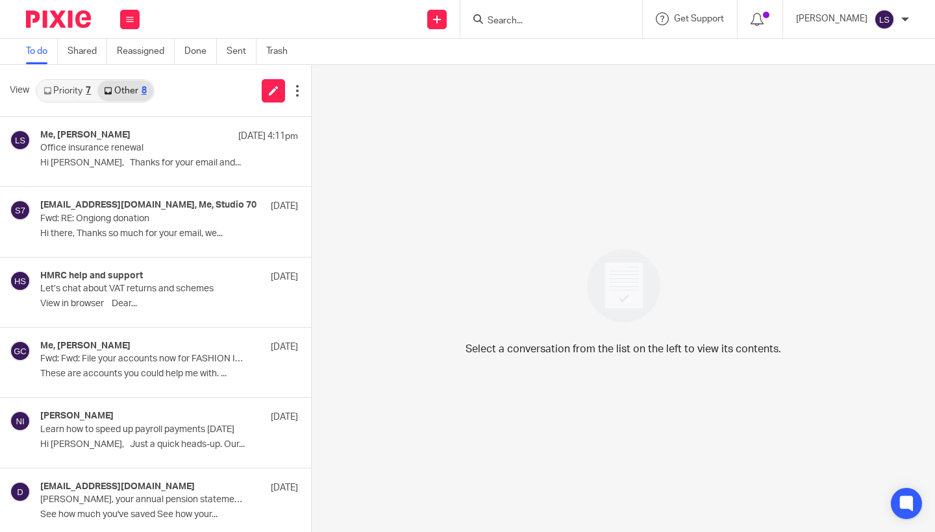
click at [79, 90] on link "Priority 7" at bounding box center [67, 91] width 60 height 21
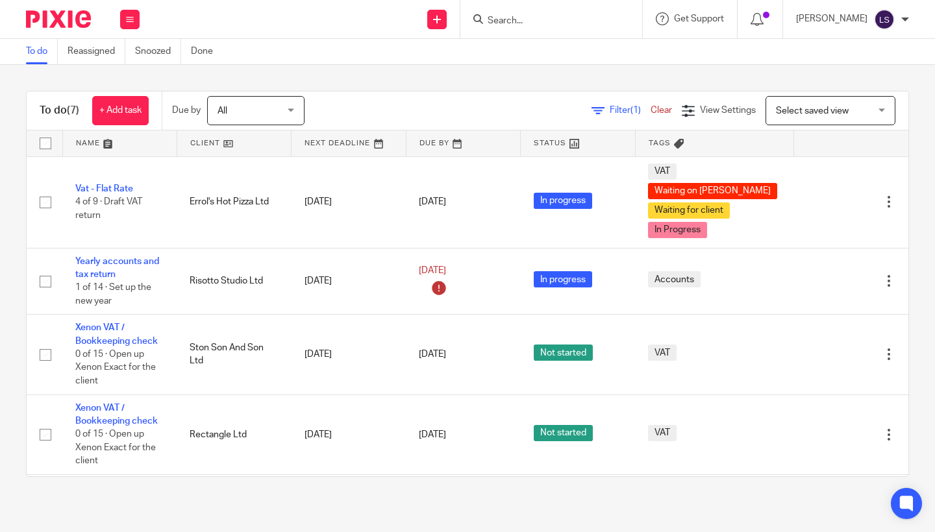
click at [247, 72] on div "To do (7) + Add task Due by All All Today Tomorrow This week Next week This mon…" at bounding box center [467, 284] width 935 height 438
